Goal: Find contact information

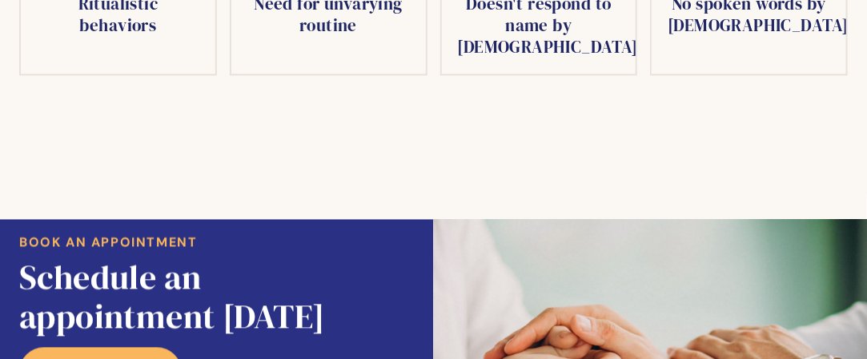
scroll to position [3152, 0]
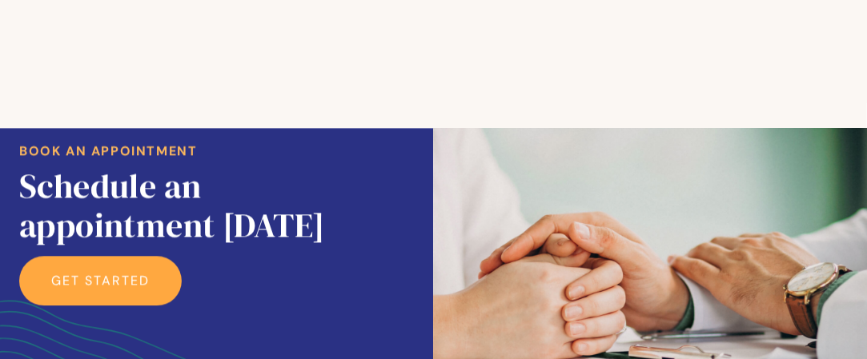
click at [77, 256] on link "get started" at bounding box center [100, 281] width 162 height 50
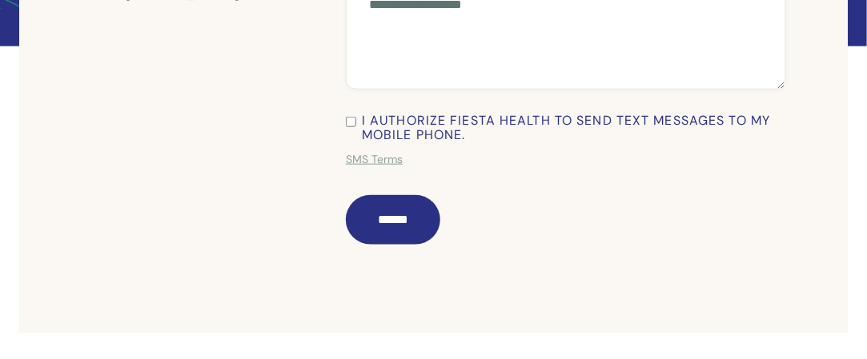
scroll to position [800, 0]
